Goal: Find specific page/section: Find specific page/section

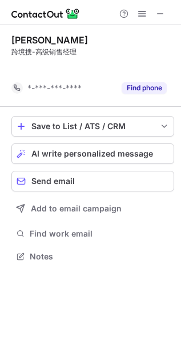
scroll to position [230, 181]
